Goal: Navigation & Orientation: Find specific page/section

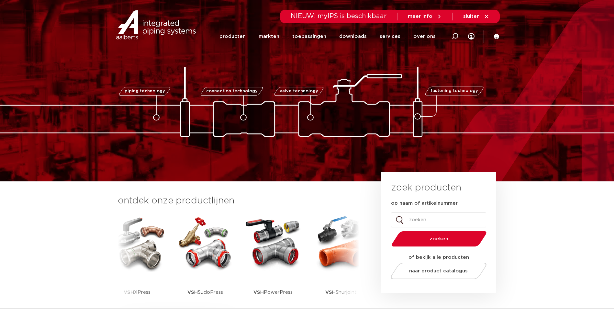
click at [486, 16] on icon at bounding box center [487, 17] width 4 height 4
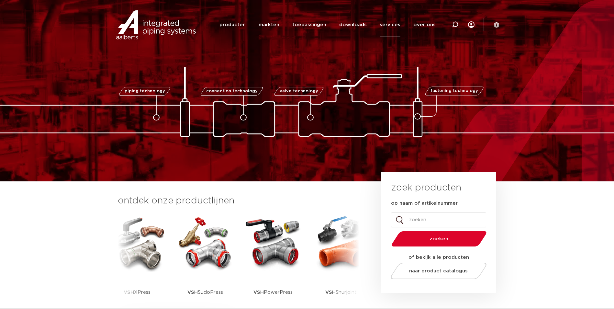
click at [389, 24] on link "services" at bounding box center [390, 24] width 21 height 25
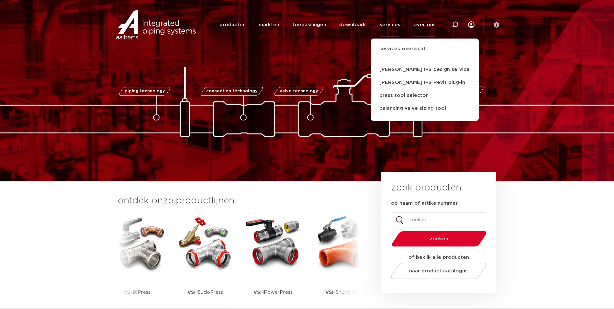
click at [420, 25] on link "over ons" at bounding box center [424, 24] width 22 height 25
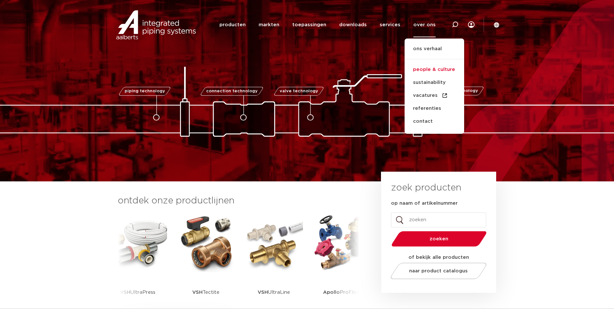
click at [442, 76] on link "people & culture" at bounding box center [435, 69] width 60 height 13
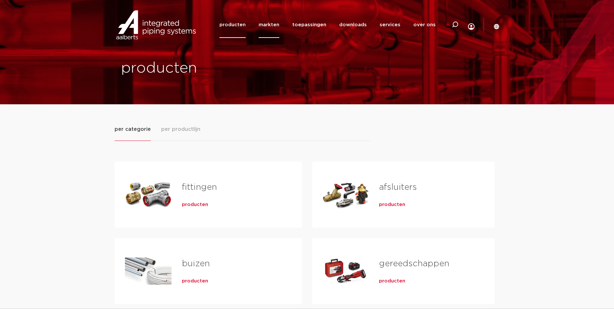
click at [272, 27] on link "markten" at bounding box center [269, 25] width 21 height 26
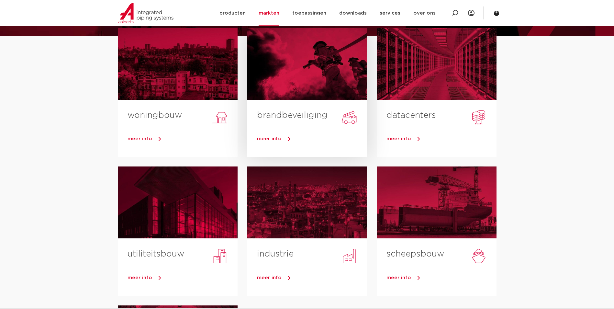
scroll to position [65, 0]
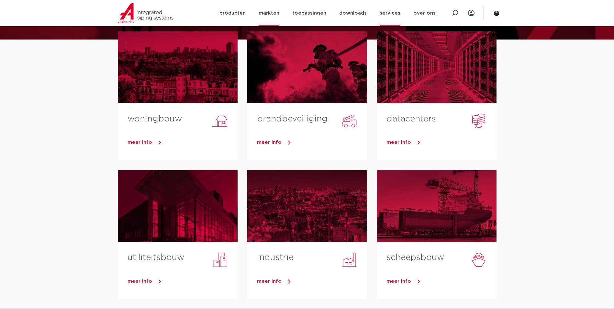
click at [391, 11] on link "services" at bounding box center [390, 13] width 21 height 25
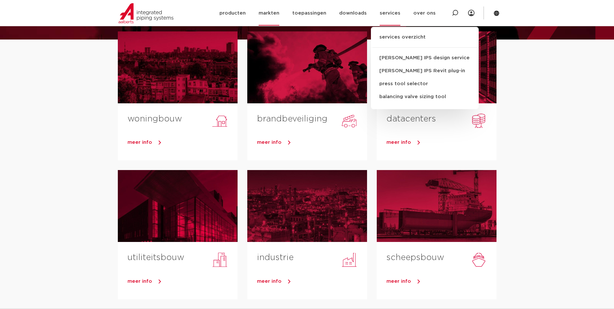
click at [400, 13] on link "services" at bounding box center [390, 13] width 21 height 25
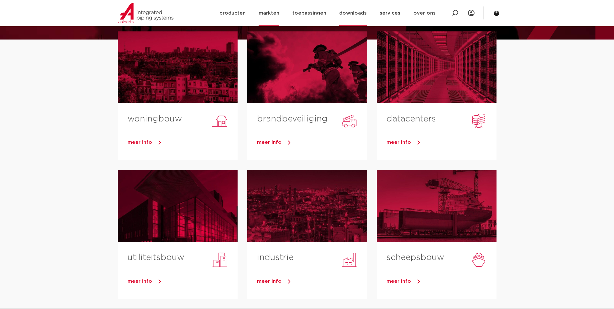
click at [367, 13] on link "downloads" at bounding box center [353, 13] width 28 height 25
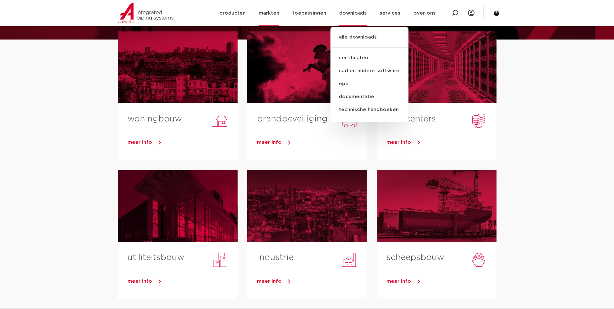
click at [355, 15] on link "downloads" at bounding box center [353, 13] width 28 height 25
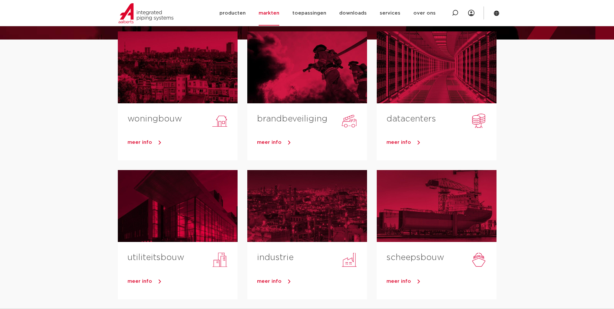
click at [517, 125] on section "woningbouw meer info brandbeveiliging meer info datacenters meer info utiliteit…" at bounding box center [307, 256] width 614 height 434
